Goal: Communication & Community: Answer question/provide support

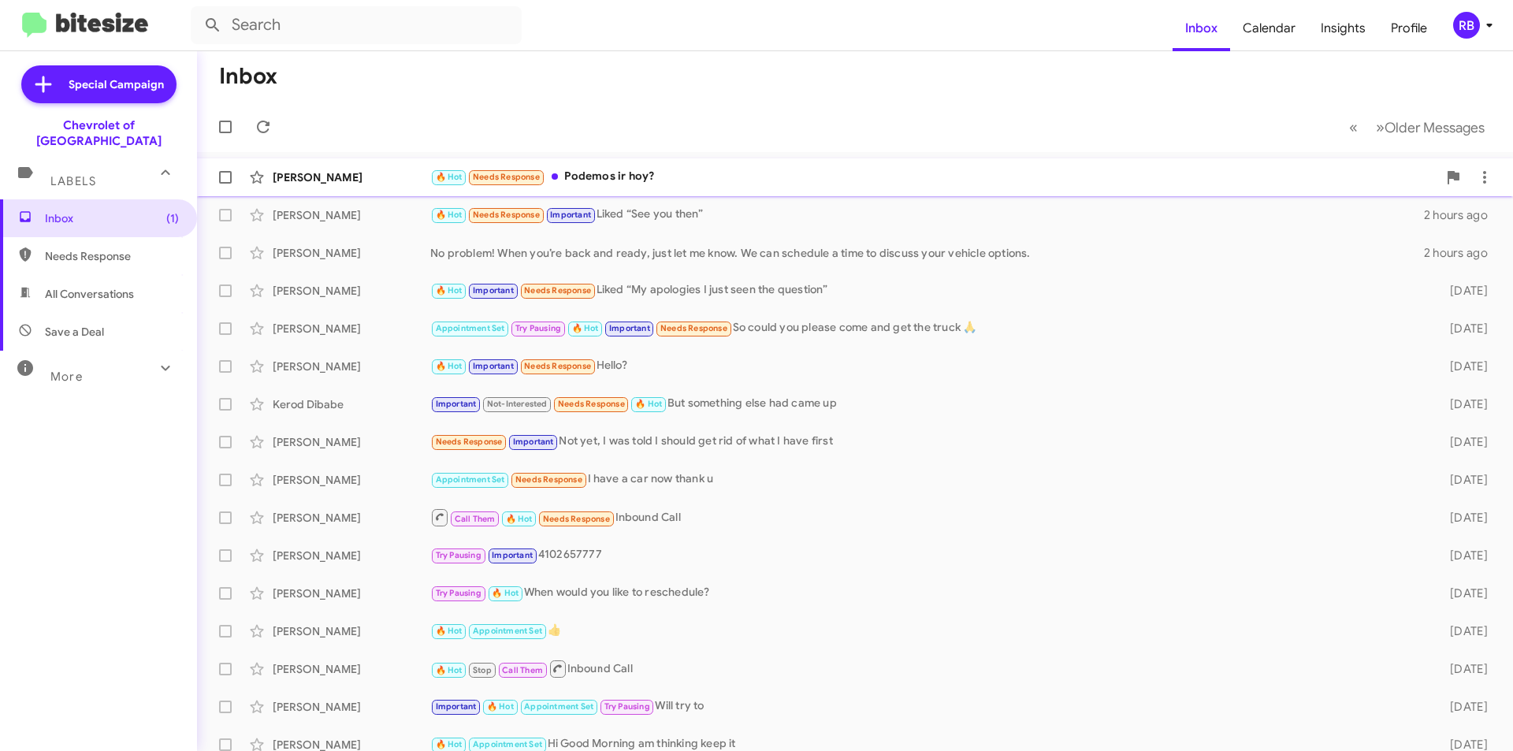
click at [750, 175] on div "🔥 Hot Needs Response Podemos ir hoy?" at bounding box center [933, 177] width 1007 height 18
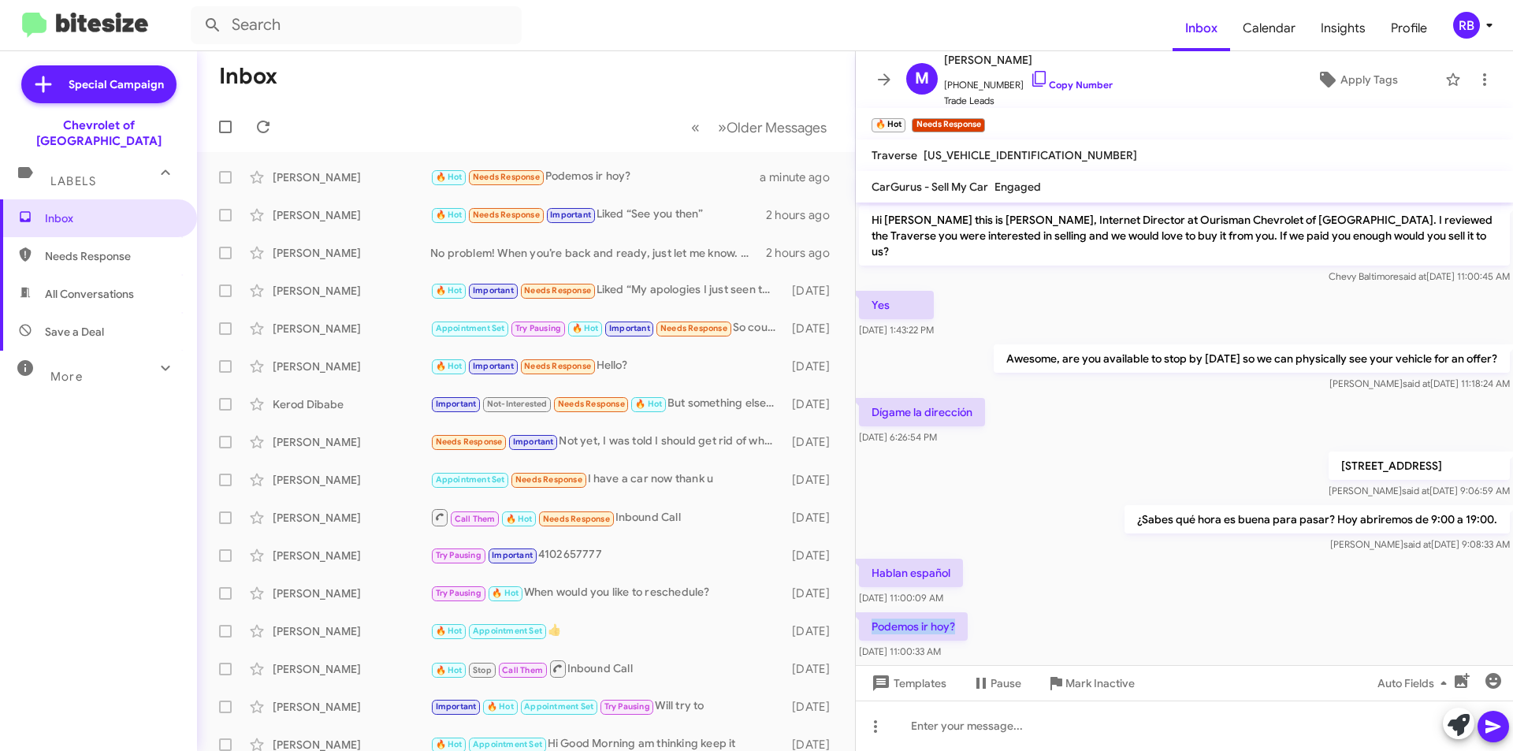
drag, startPoint x: 870, startPoint y: 612, endPoint x: 956, endPoint y: 617, distance: 86.0
click at [956, 617] on p "Podemos ir hoy?" at bounding box center [913, 626] width 109 height 28
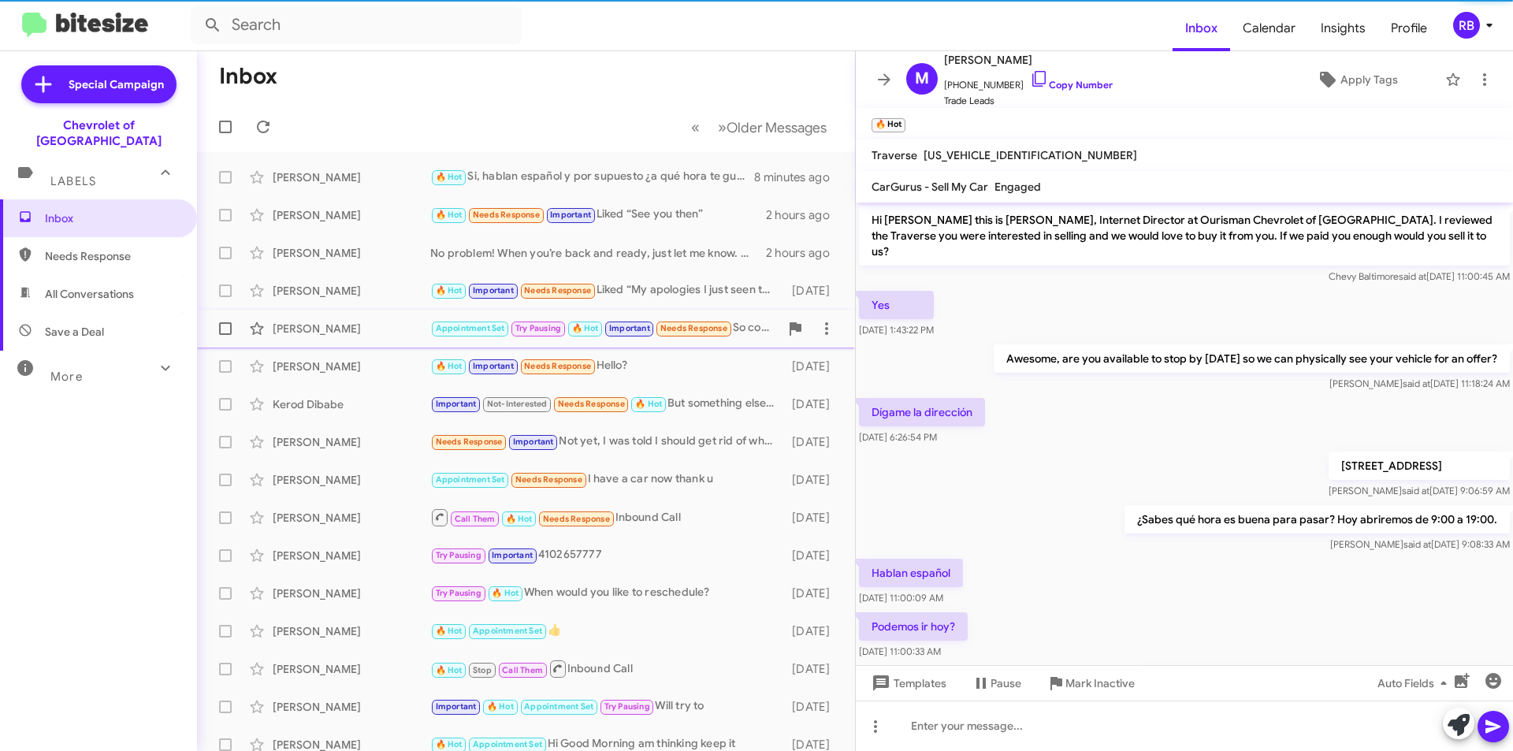
scroll to position [39, 0]
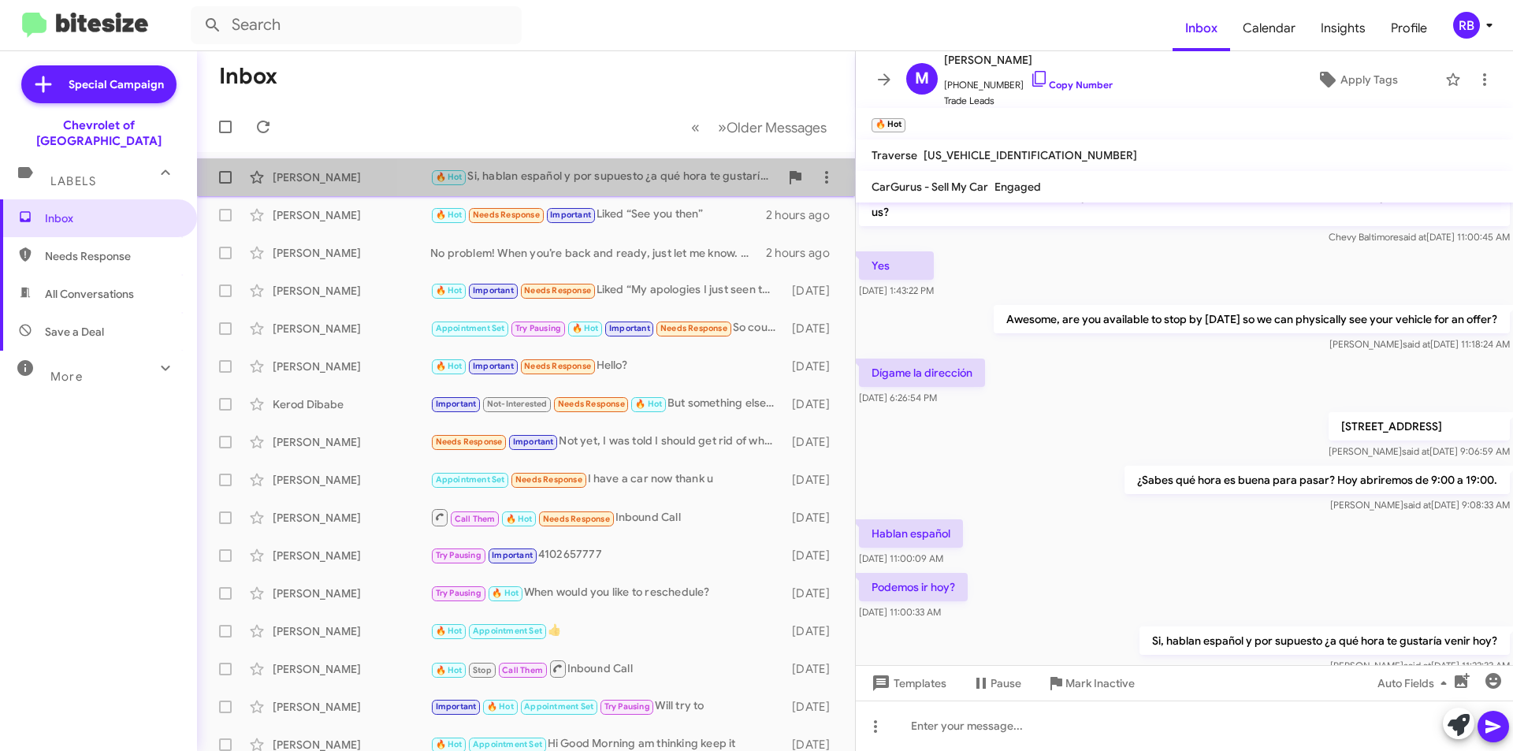
click at [631, 180] on div "🔥 Hot Si, hablan español y por supuesto ¿a qué hora te gustaría venir hoy?" at bounding box center [604, 177] width 349 height 18
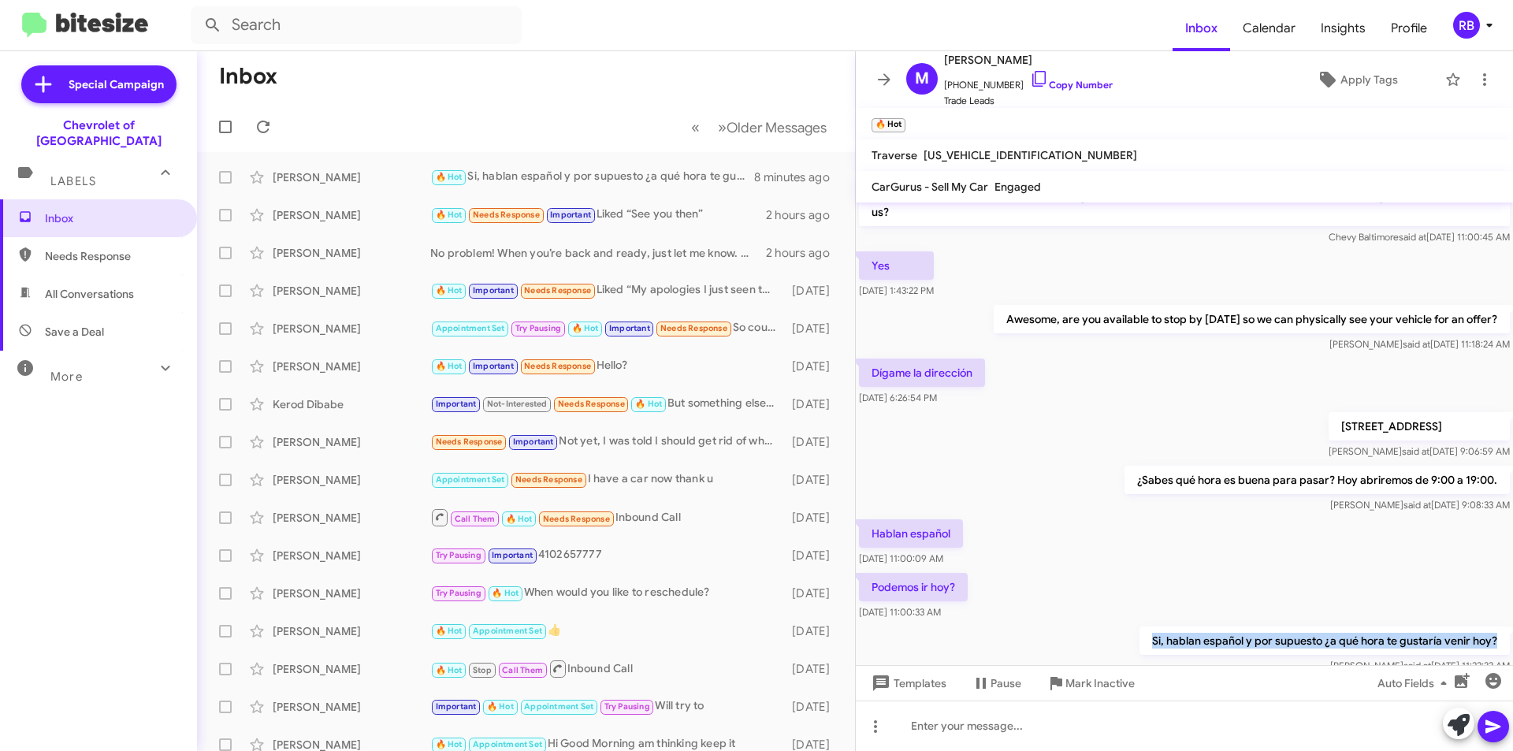
drag, startPoint x: 1142, startPoint y: 627, endPoint x: 1498, endPoint y: 624, distance: 355.5
click at [1498, 627] on p "Si, hablan español y por supuesto ¿a qué hora te gustaría venir hoy?" at bounding box center [1325, 641] width 370 height 28
